Goal: Check status: Check status

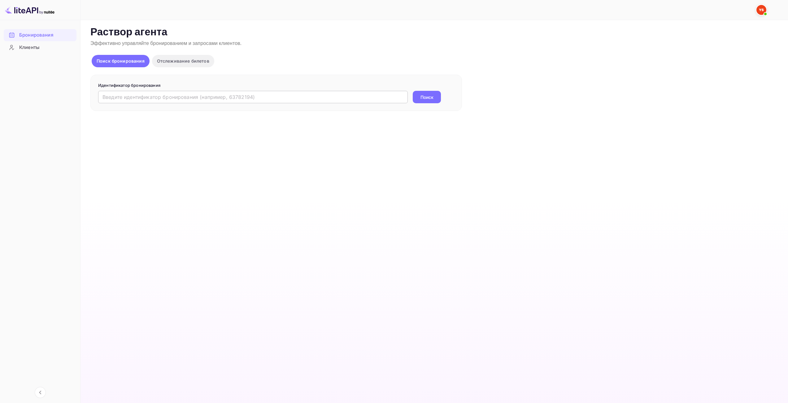
click at [197, 101] on input "text" at bounding box center [253, 97] width 310 height 12
paste input "9884971"
type input "9884971"
click at [429, 91] on button "Поиск" at bounding box center [427, 97] width 28 height 12
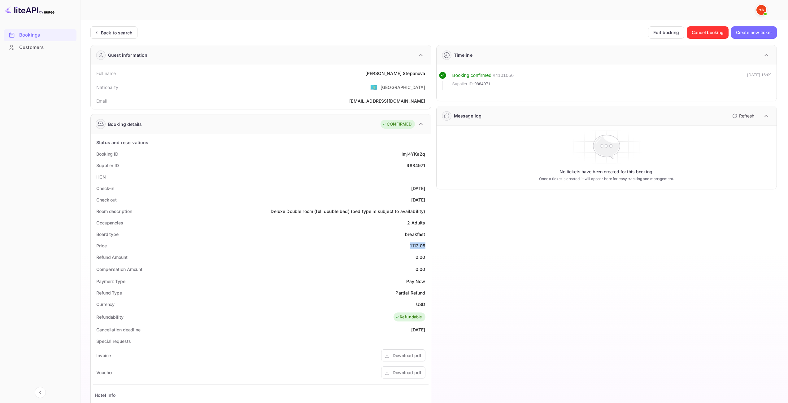
drag, startPoint x: 410, startPoint y: 245, endPoint x: 407, endPoint y: 220, distance: 24.9
click at [426, 243] on div "Price 1113.05" at bounding box center [260, 245] width 335 height 11
copy div "1113.05"
drag, startPoint x: 416, startPoint y: 303, endPoint x: 423, endPoint y: 302, distance: 7.1
click at [424, 302] on div "USD" at bounding box center [420, 304] width 9 height 7
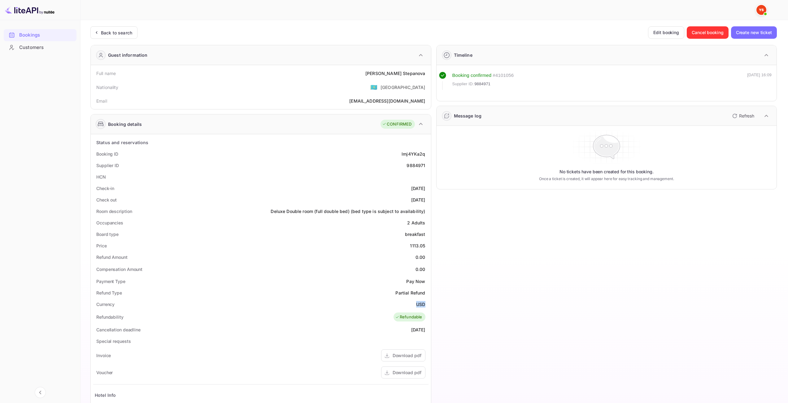
copy div "USD"
drag, startPoint x: 390, startPoint y: 74, endPoint x: 427, endPoint y: 74, distance: 37.5
click at [427, 74] on div "Full name [PERSON_NAME]" at bounding box center [260, 73] width 335 height 11
copy div "[PERSON_NAME]"
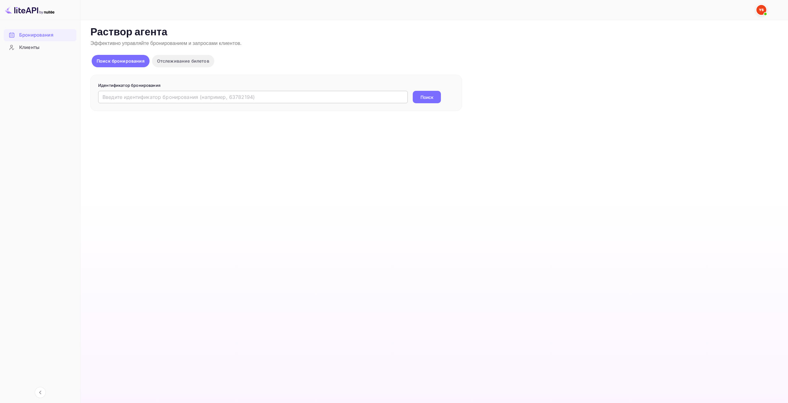
click at [171, 94] on input "text" at bounding box center [253, 97] width 310 height 12
paste input "9886006"
type input "9886006"
drag, startPoint x: 426, startPoint y: 90, endPoint x: 426, endPoint y: 98, distance: 8.1
click at [426, 91] on form "Идентификатор бронирования 9886006 ​ Поиск" at bounding box center [276, 92] width 356 height 21
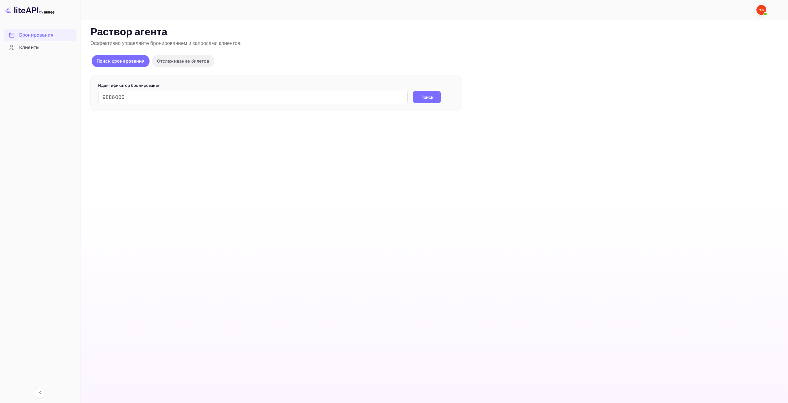
click at [427, 99] on ya-tr-span "Поиск" at bounding box center [427, 97] width 13 height 7
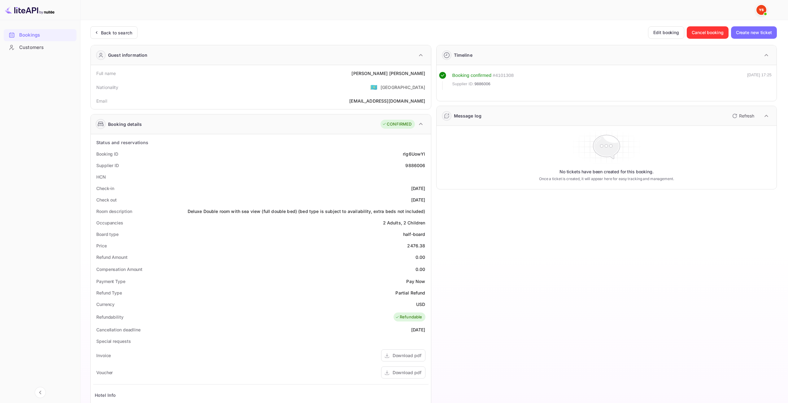
drag, startPoint x: 74, startPoint y: 163, endPoint x: 44, endPoint y: 77, distance: 90.9
click at [73, 163] on div "Bookings Customers" at bounding box center [40, 210] width 80 height 368
